Goal: Check status: Check status

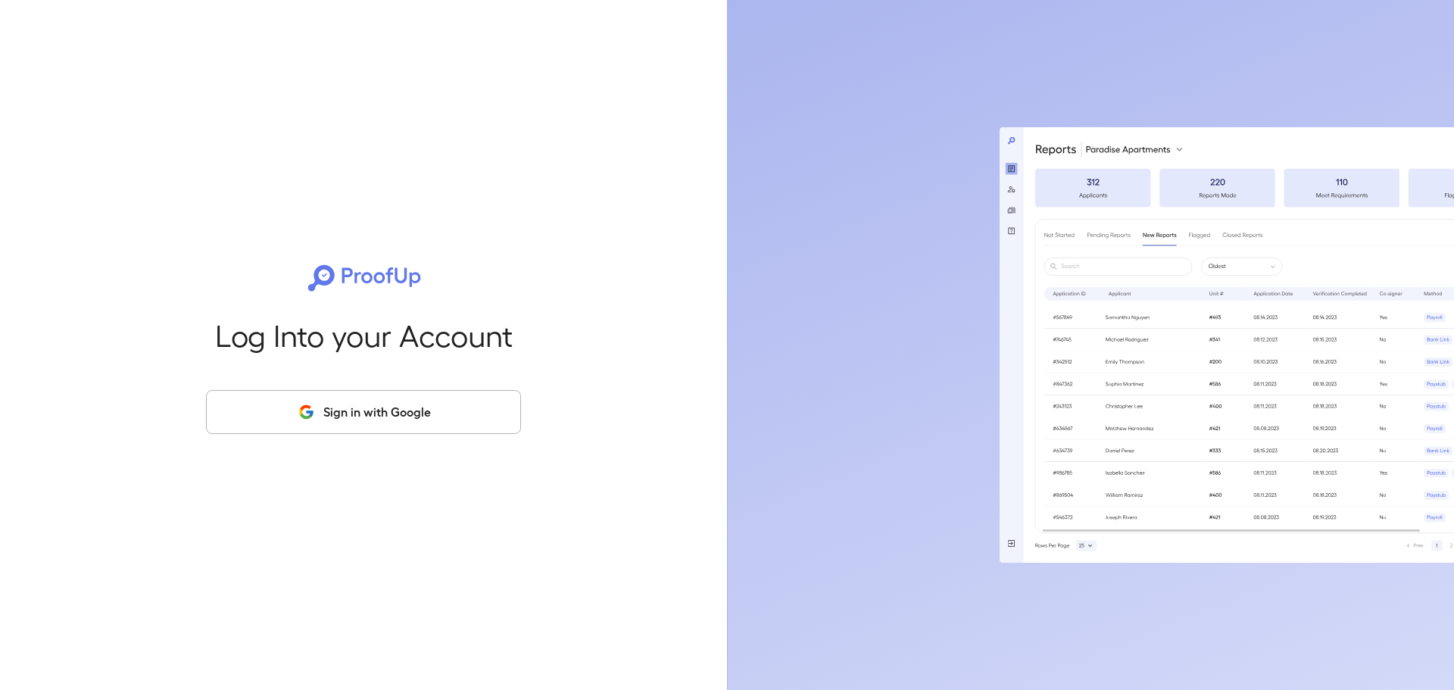
click at [279, 411] on button "Sign in with Google" at bounding box center [363, 412] width 315 height 44
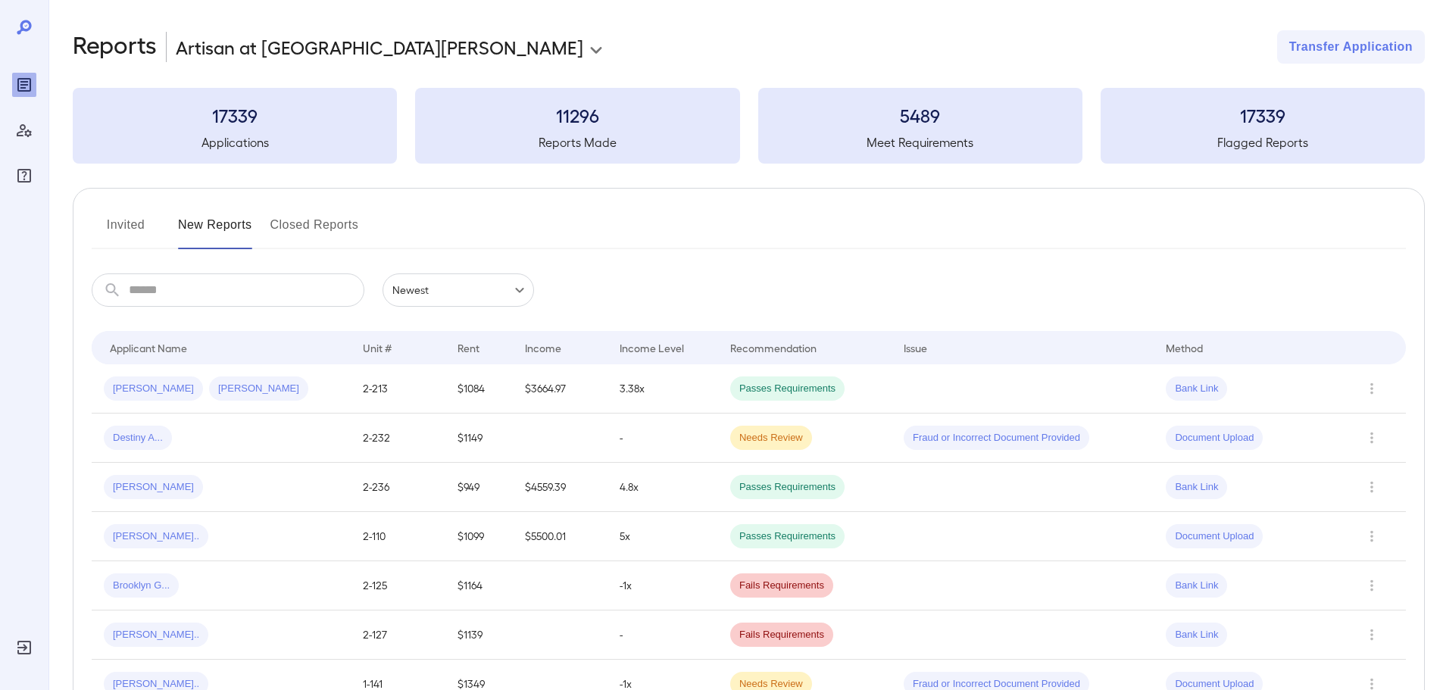
click at [124, 221] on button "Invited" at bounding box center [126, 231] width 68 height 36
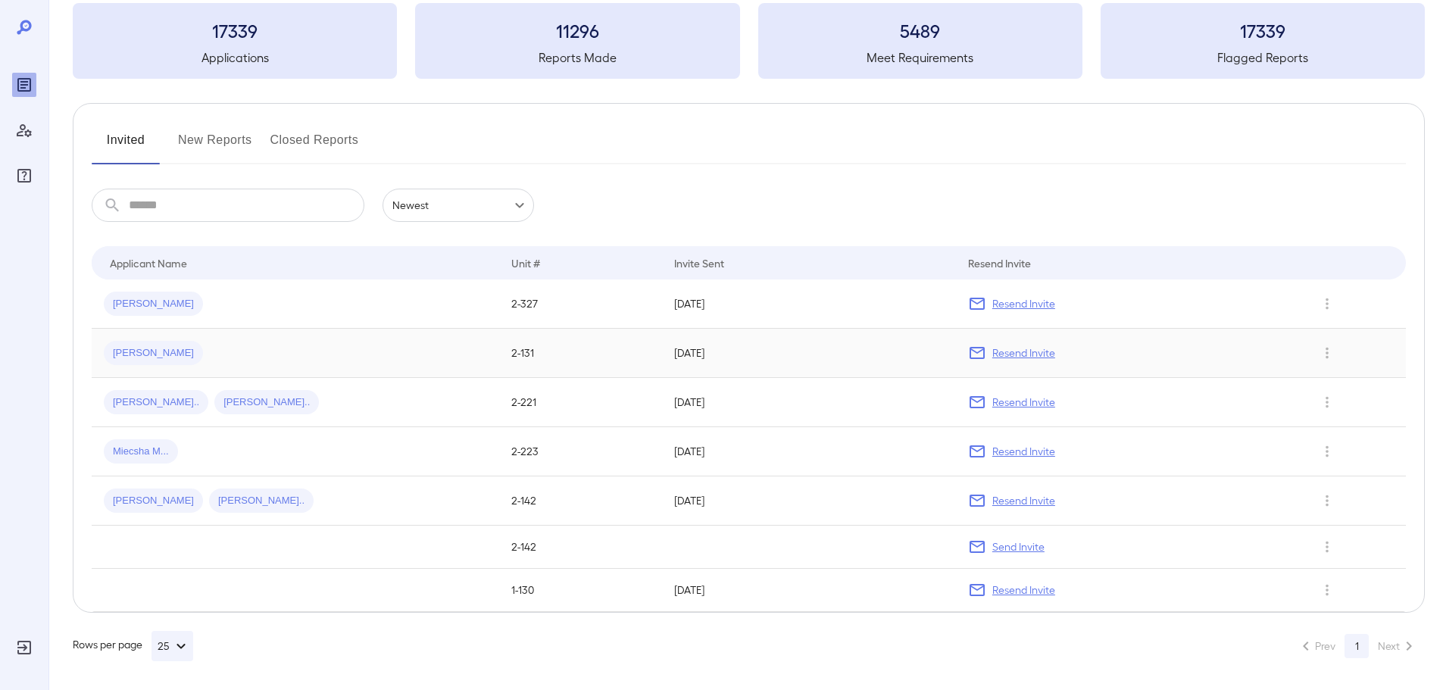
scroll to position [86, 0]
click at [129, 353] on span "[PERSON_NAME]" at bounding box center [153, 352] width 99 height 14
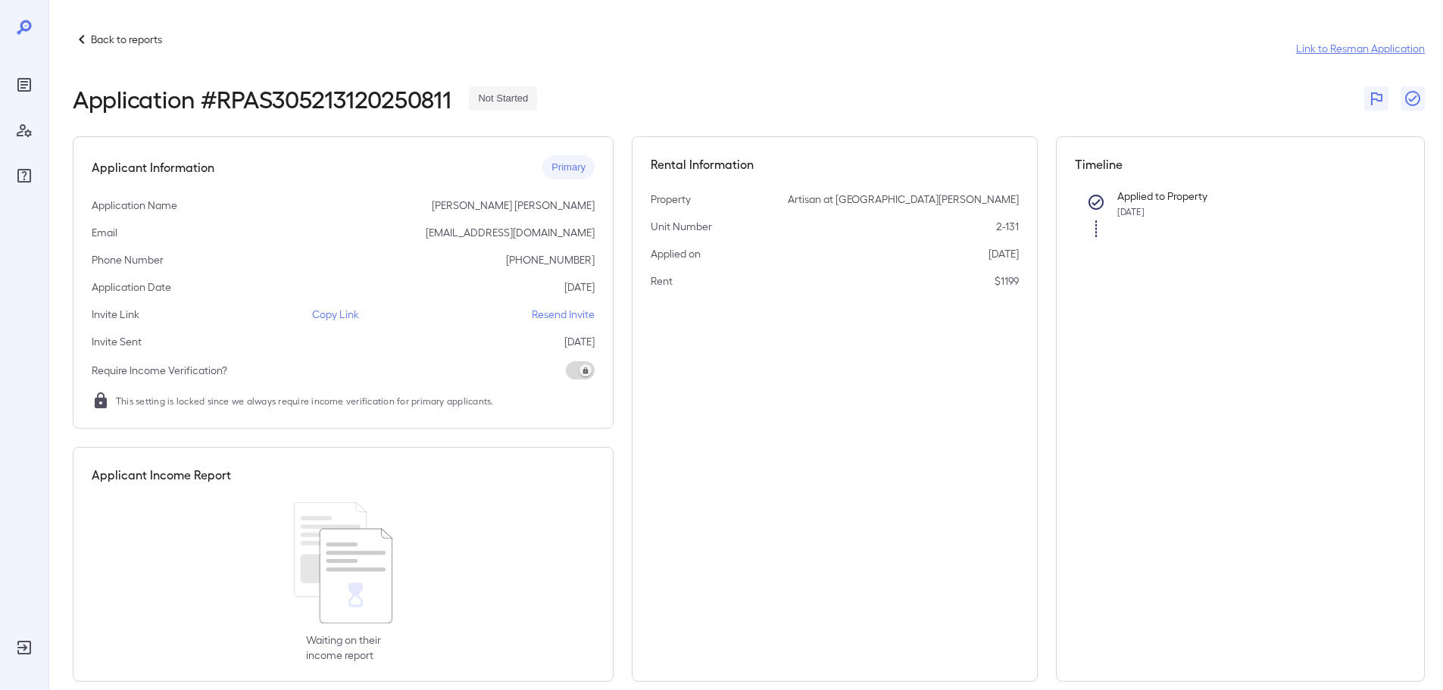
click at [1359, 45] on link "Link to Resman Application" at bounding box center [1360, 48] width 129 height 15
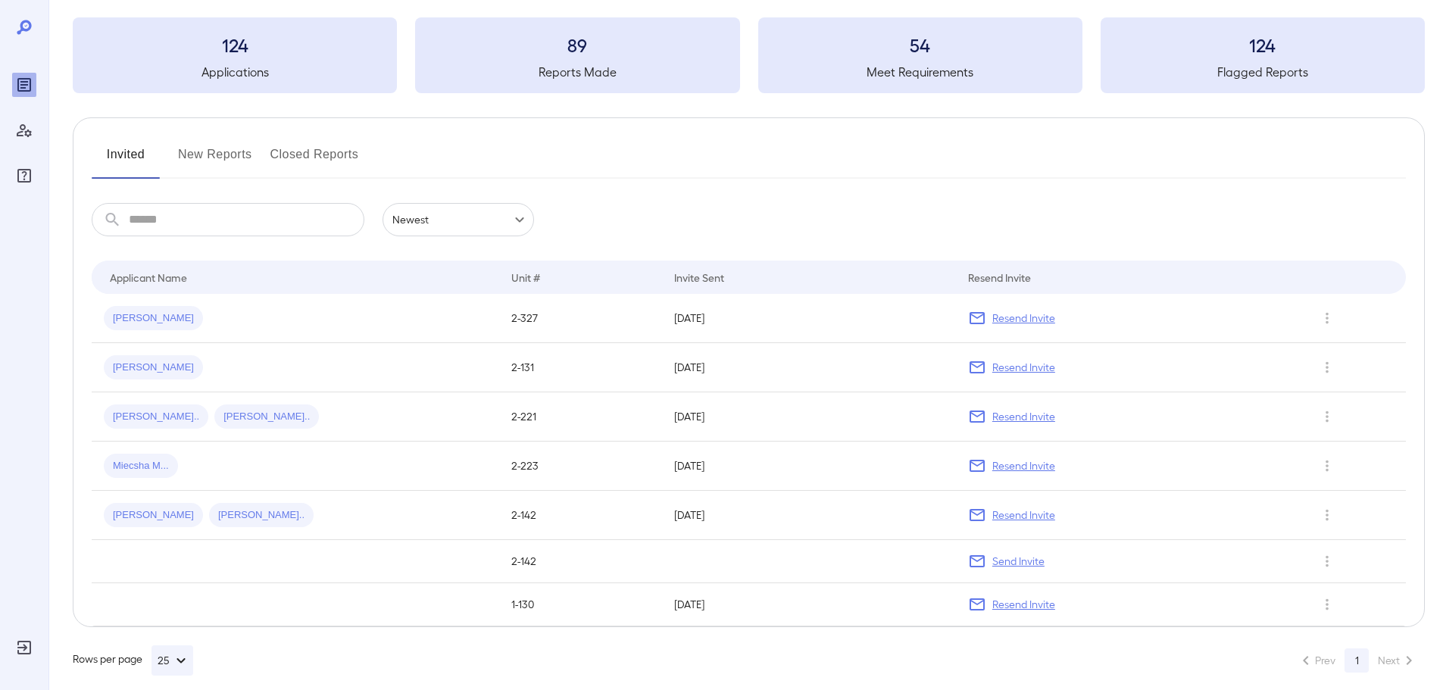
scroll to position [86, 0]
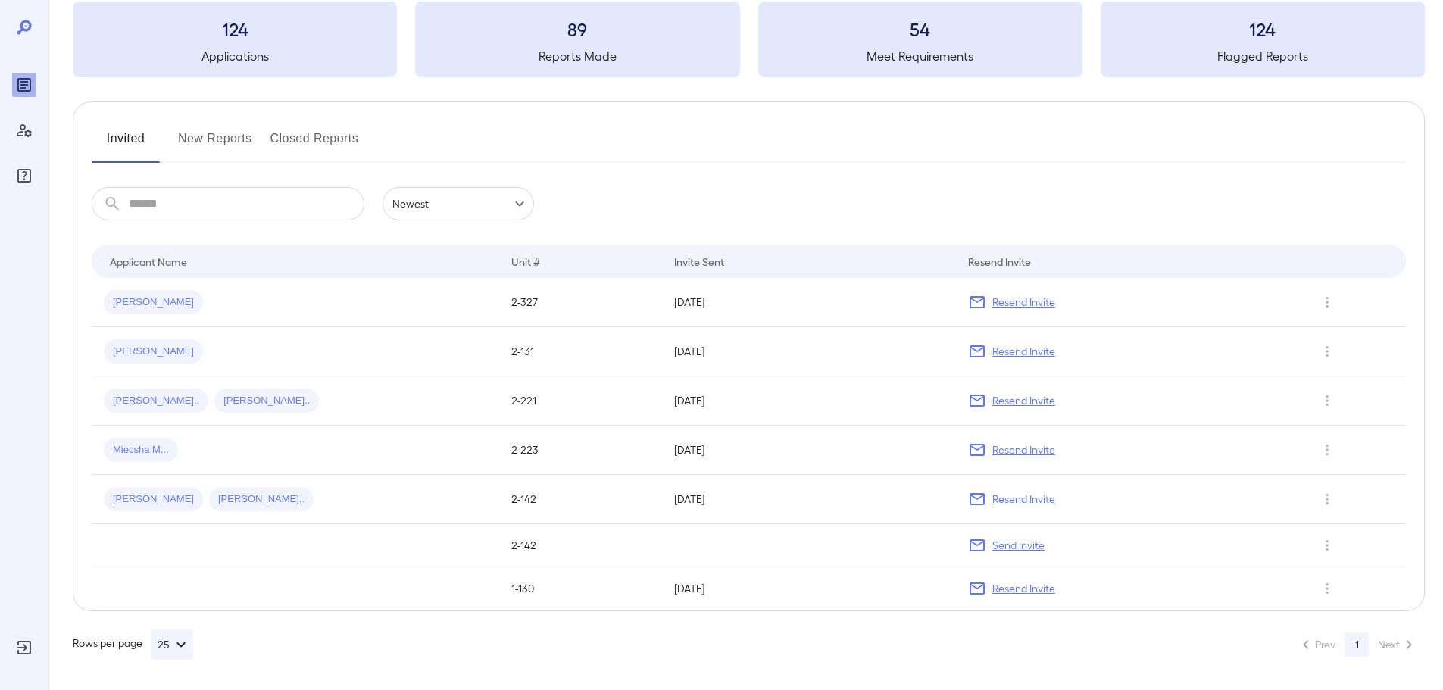
click at [204, 140] on button "New Reports" at bounding box center [215, 144] width 74 height 36
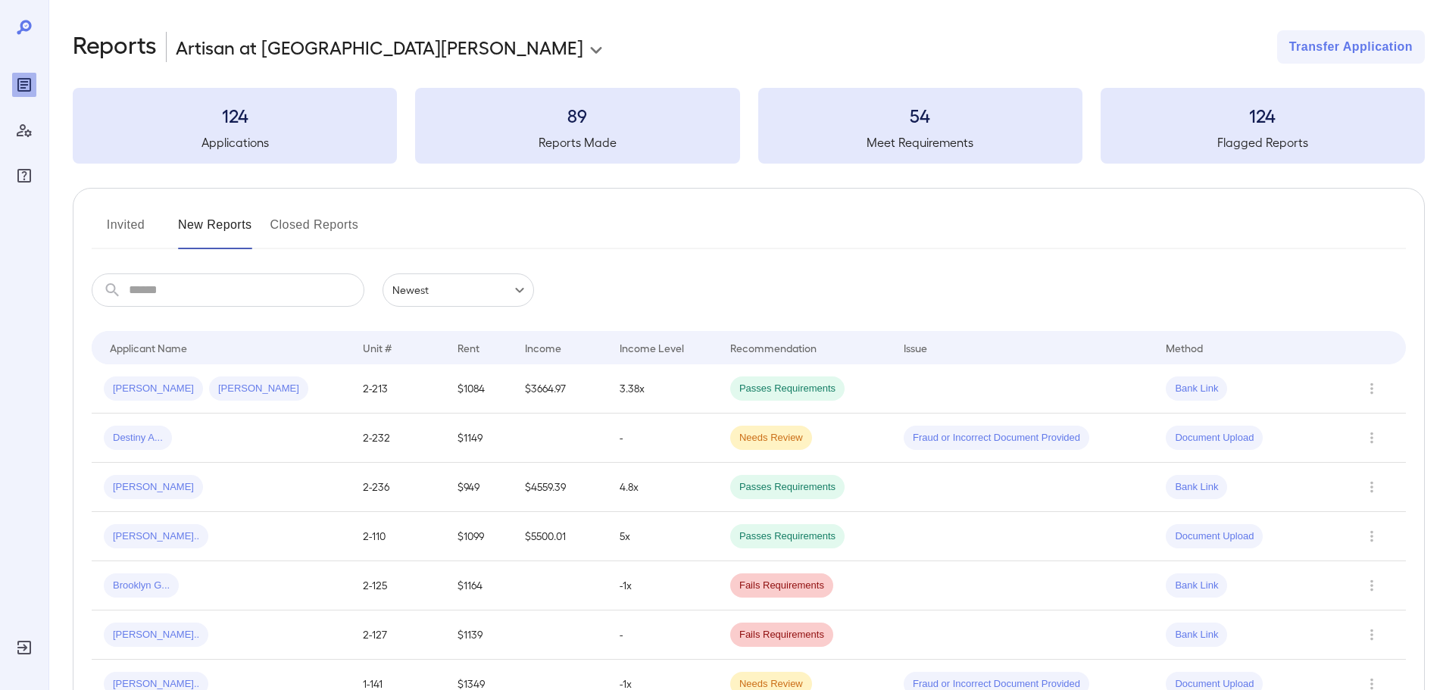
click at [238, 123] on h3 "124" at bounding box center [235, 115] width 324 height 24
click at [117, 221] on button "Invited" at bounding box center [126, 231] width 68 height 36
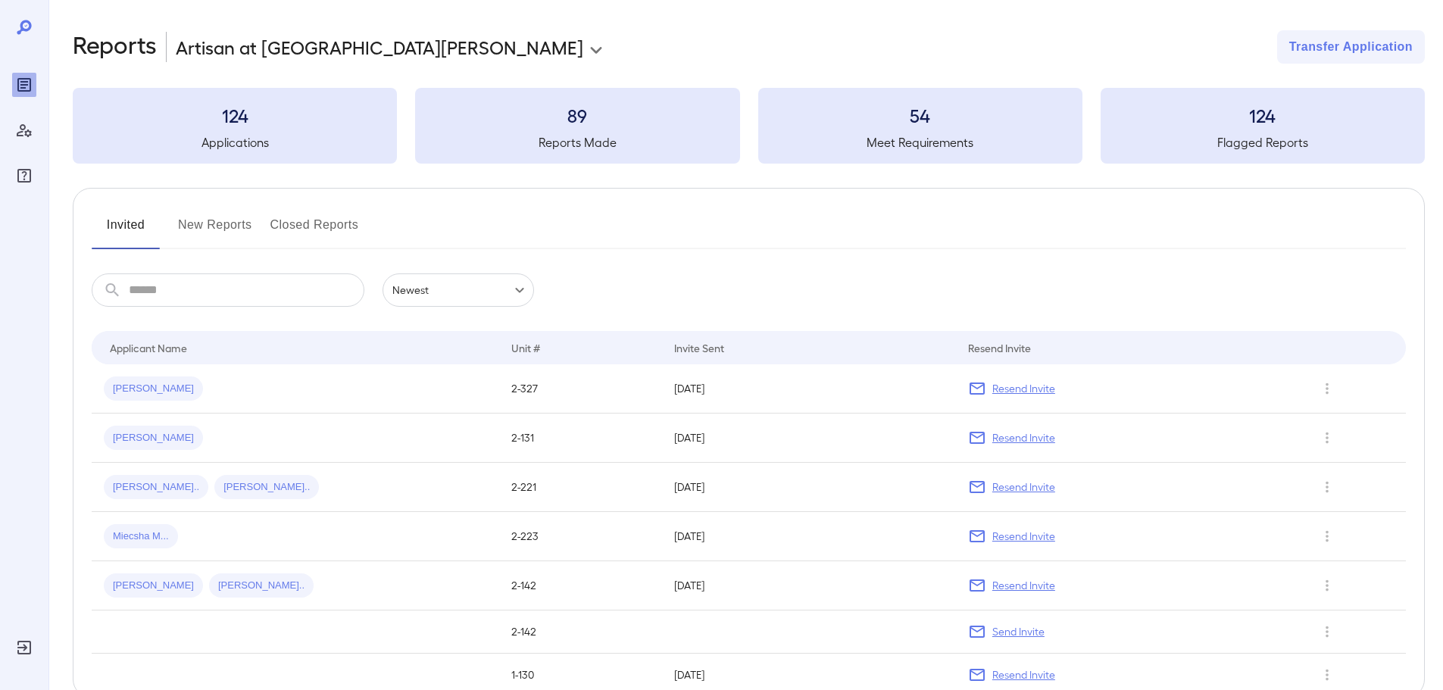
click at [21, 24] on icon at bounding box center [24, 27] width 14 height 14
